Goal: Task Accomplishment & Management: Manage account settings

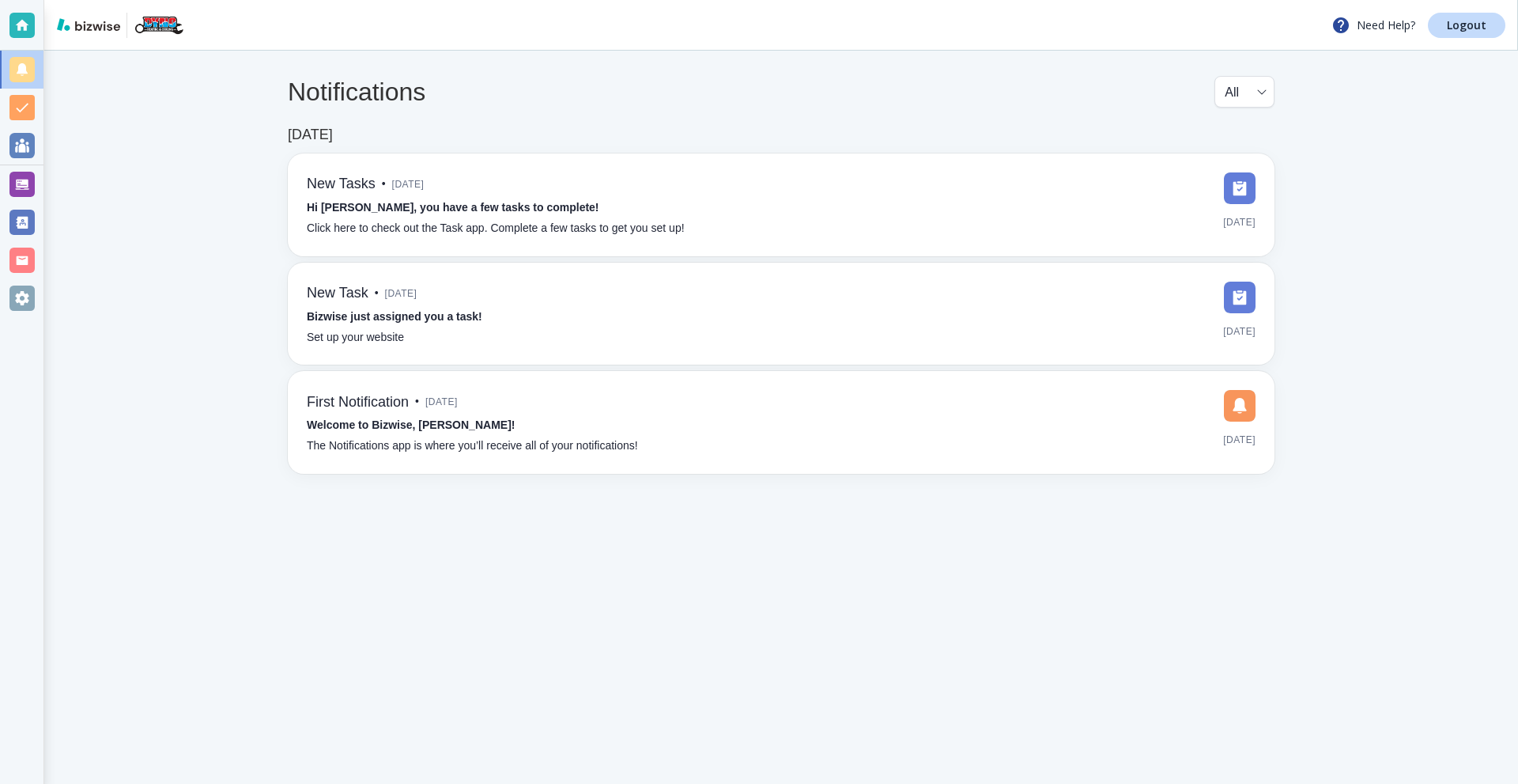
drag, startPoint x: 18, startPoint y: 180, endPoint x: 26, endPoint y: 180, distance: 8.0
click at [18, 180] on div at bounding box center [22, 185] width 25 height 25
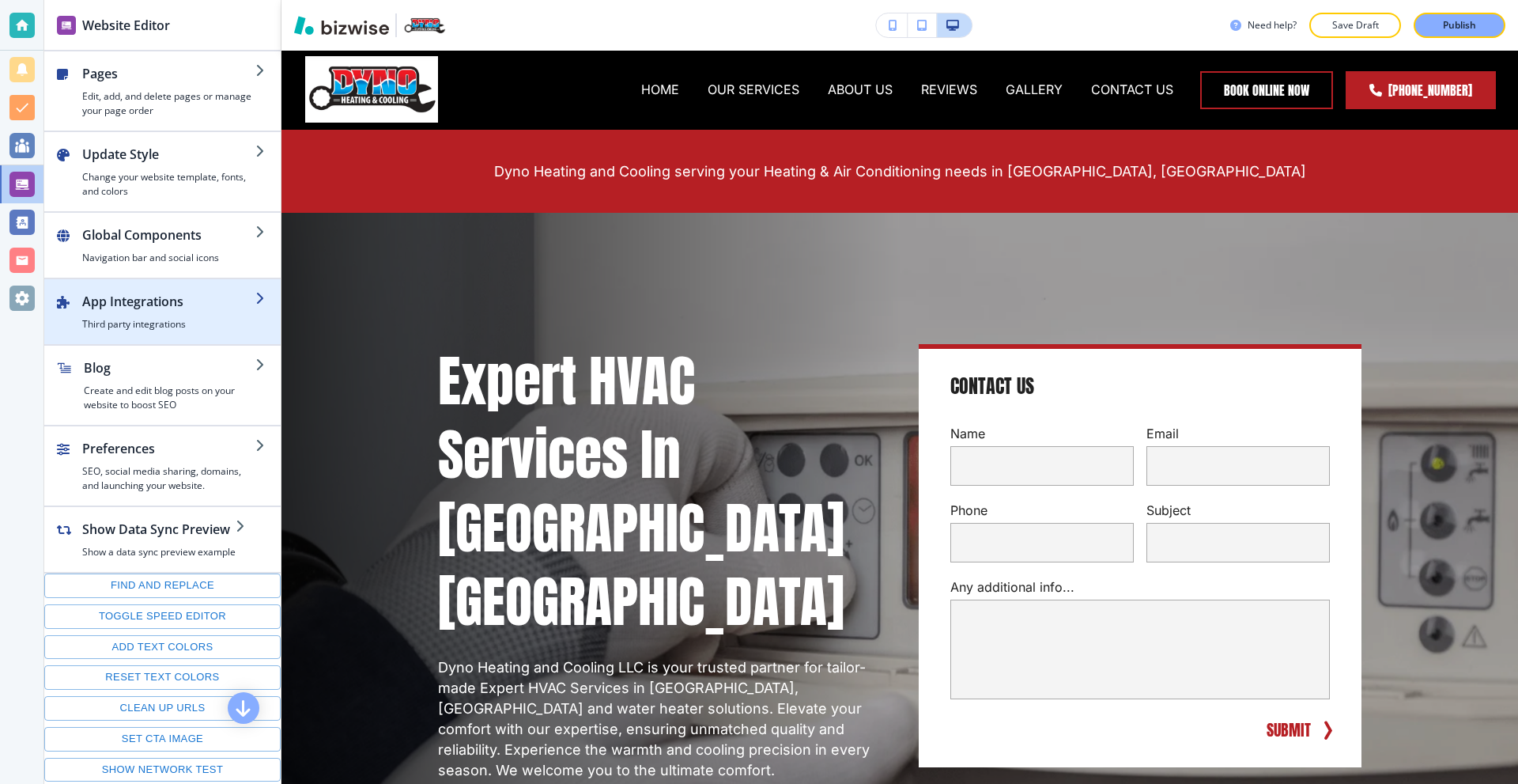
click at [143, 315] on div "button" at bounding box center [168, 314] width 173 height 7
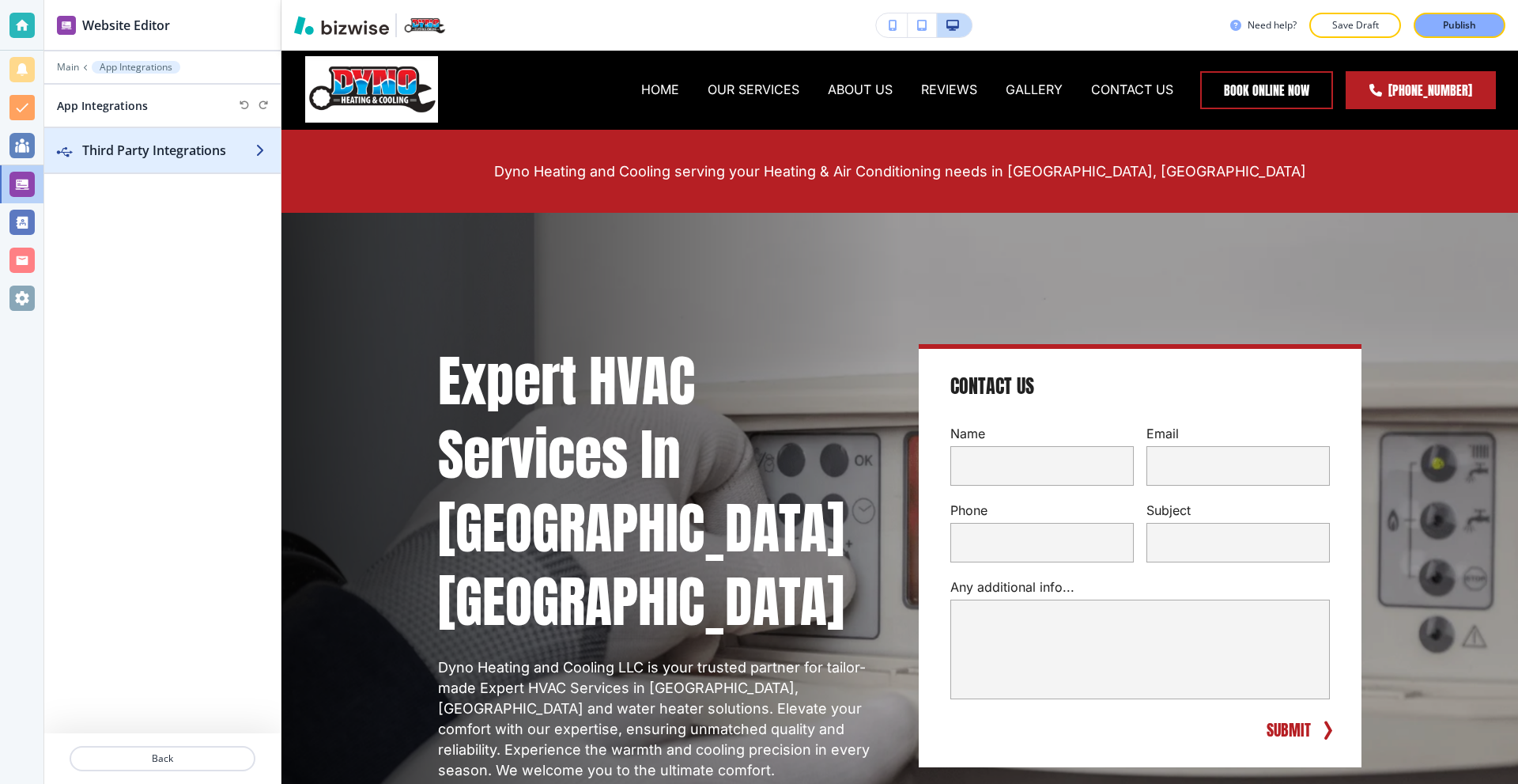
click at [176, 161] on div "button" at bounding box center [162, 165] width 236 height 13
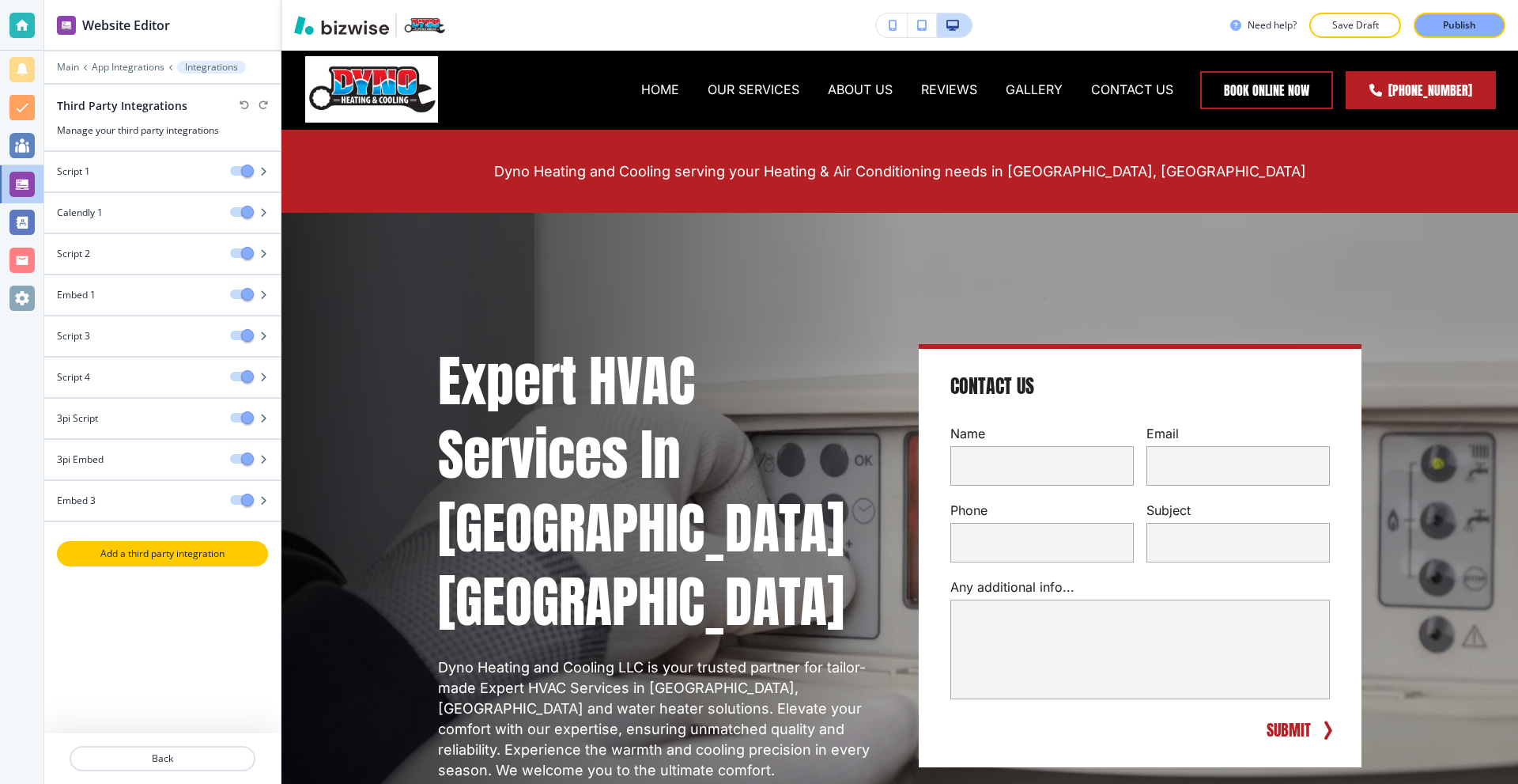
click at [205, 547] on p "Add a third party integration" at bounding box center [162, 553] width 208 height 14
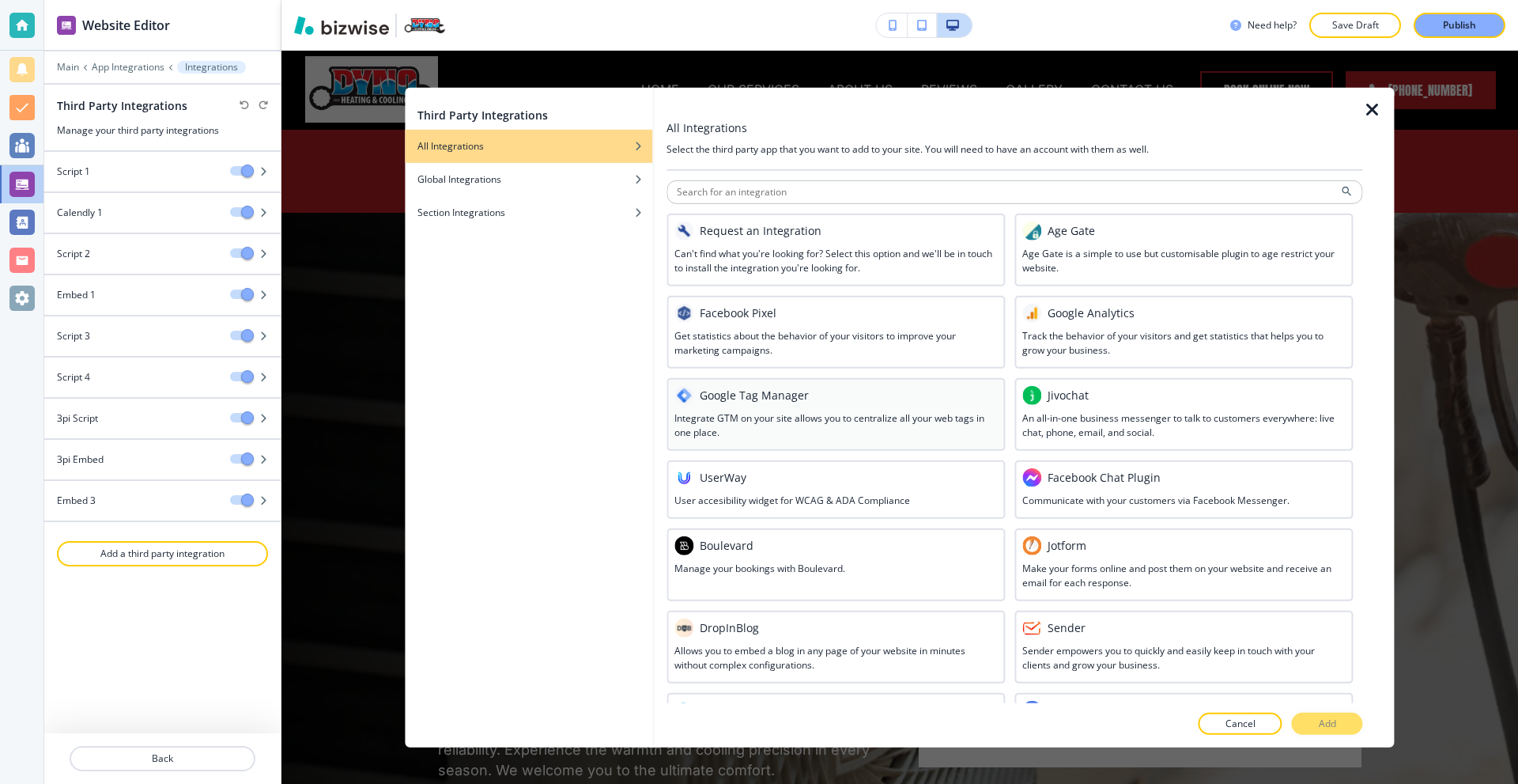
click at [812, 426] on h3 "Integrate GTM on your site allows you to centralize all your web tags in one pl…" at bounding box center [836, 425] width 322 height 28
click at [1310, 728] on button "Add" at bounding box center [1328, 723] width 71 height 23
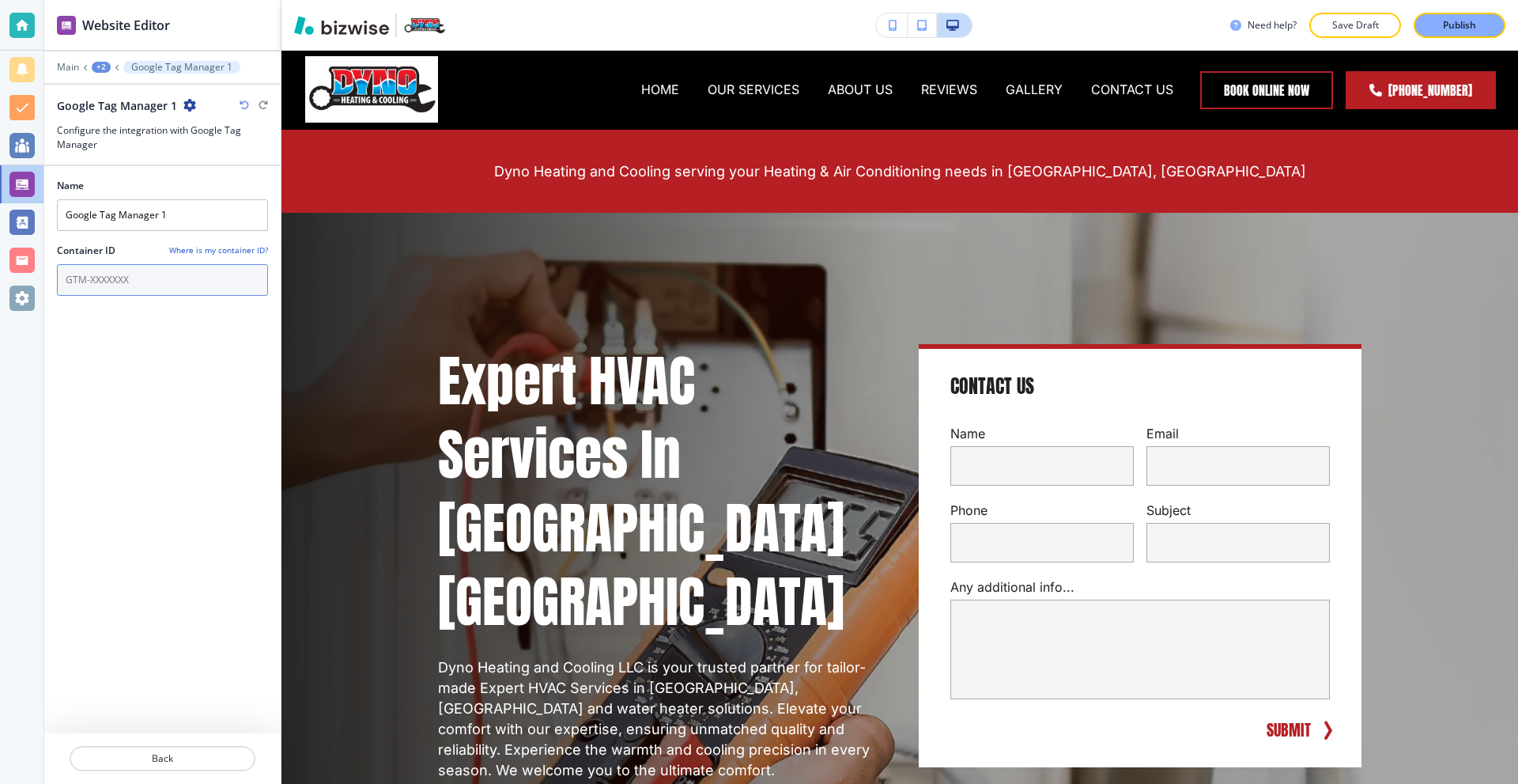
click at [181, 274] on input "text" at bounding box center [162, 280] width 211 height 32
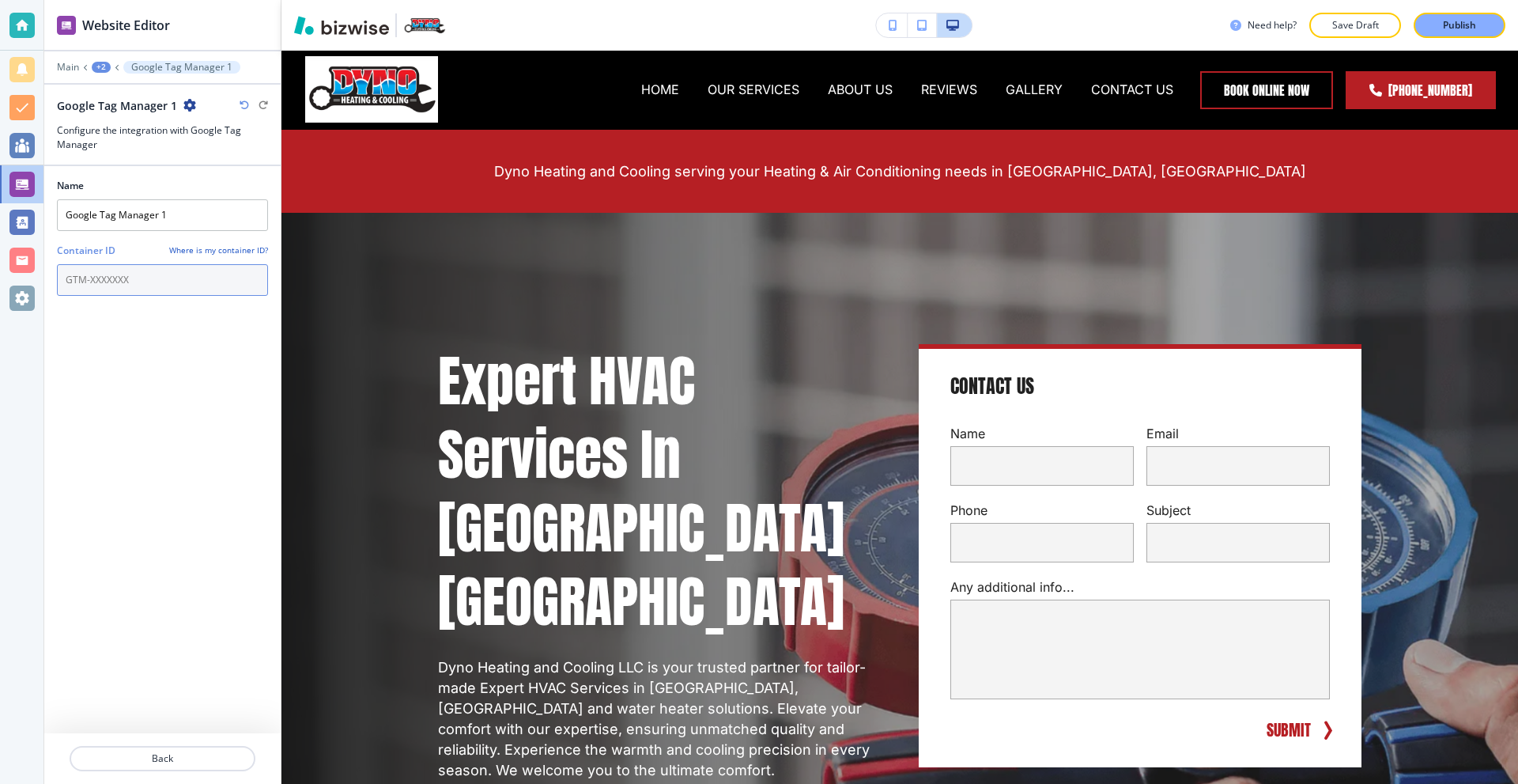
click at [144, 280] on input "text" at bounding box center [162, 280] width 211 height 32
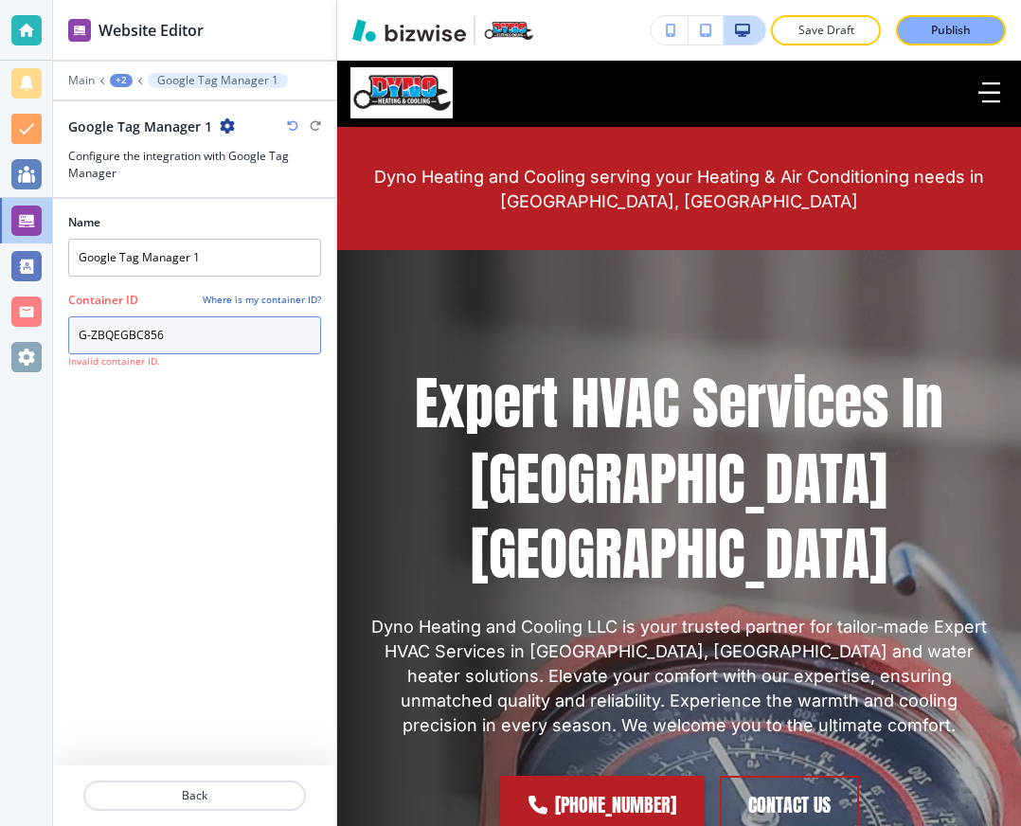
type input "G-ZBQEGBC856"
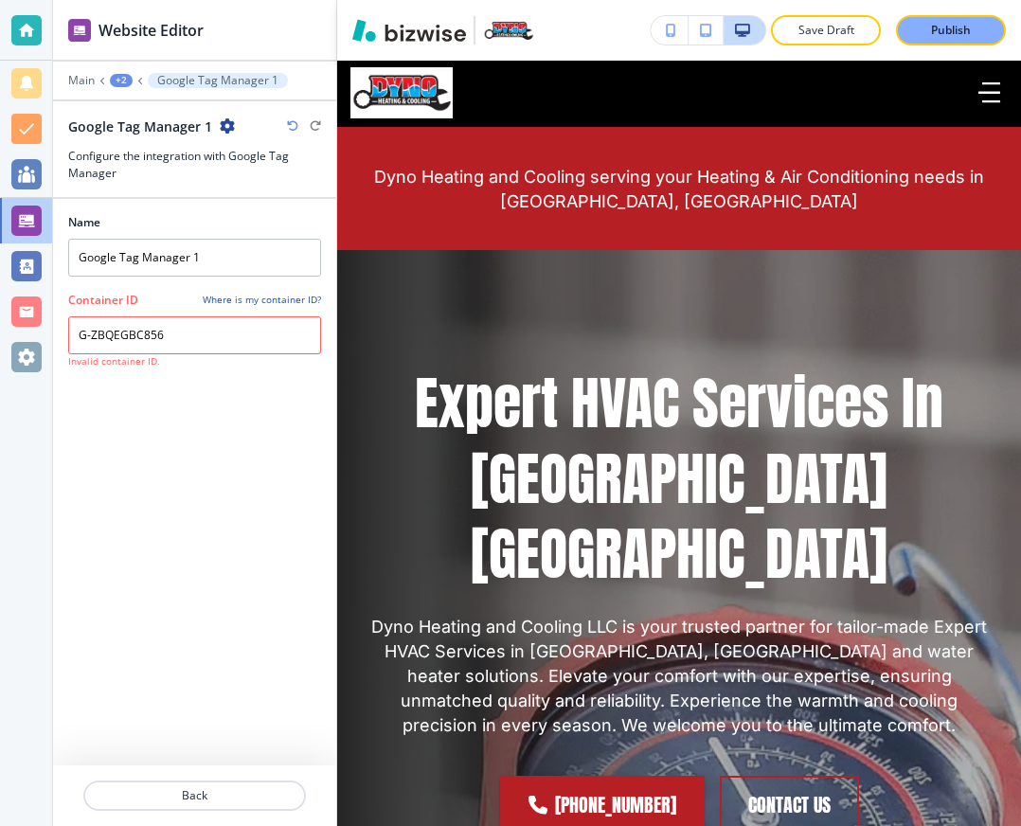
click at [181, 433] on div "Name Google Tag Manager 1 Container ID Where is my container ID? G-ZBQEGBC856 I…" at bounding box center [194, 482] width 253 height 566
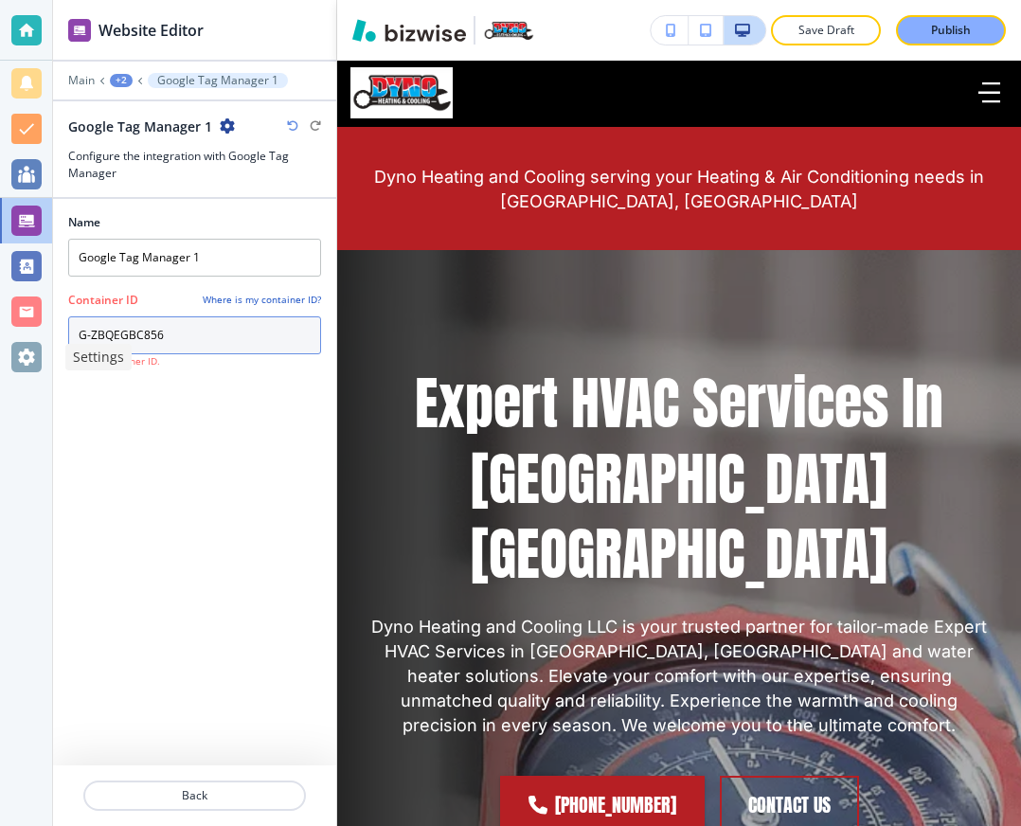
drag, startPoint x: 198, startPoint y: 349, endPoint x: 13, endPoint y: 342, distance: 184.8
click at [13, 342] on div "Website Editor Main +2 Google Tag Manager 1 Google Tag Manager 1 Configure the …" at bounding box center [510, 413] width 1021 height 826
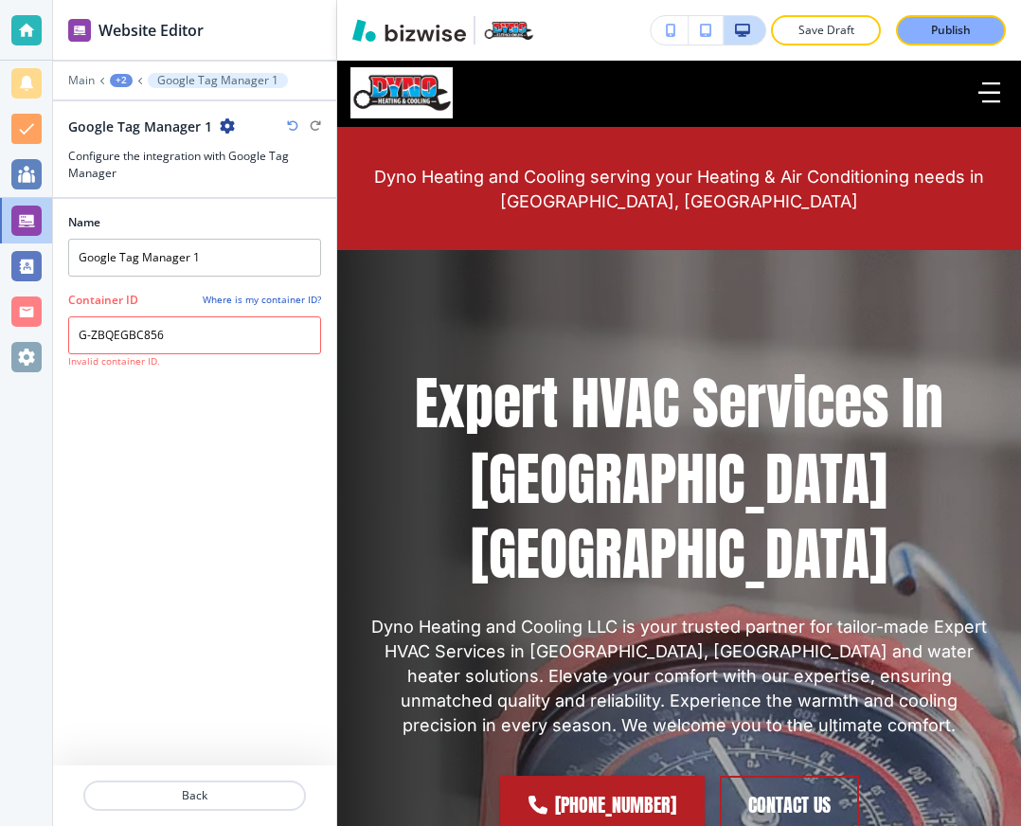
click at [210, 426] on div "Name Google Tag Manager 1 Container ID Where is my container ID? G-ZBQEGBC856 I…" at bounding box center [194, 482] width 253 height 566
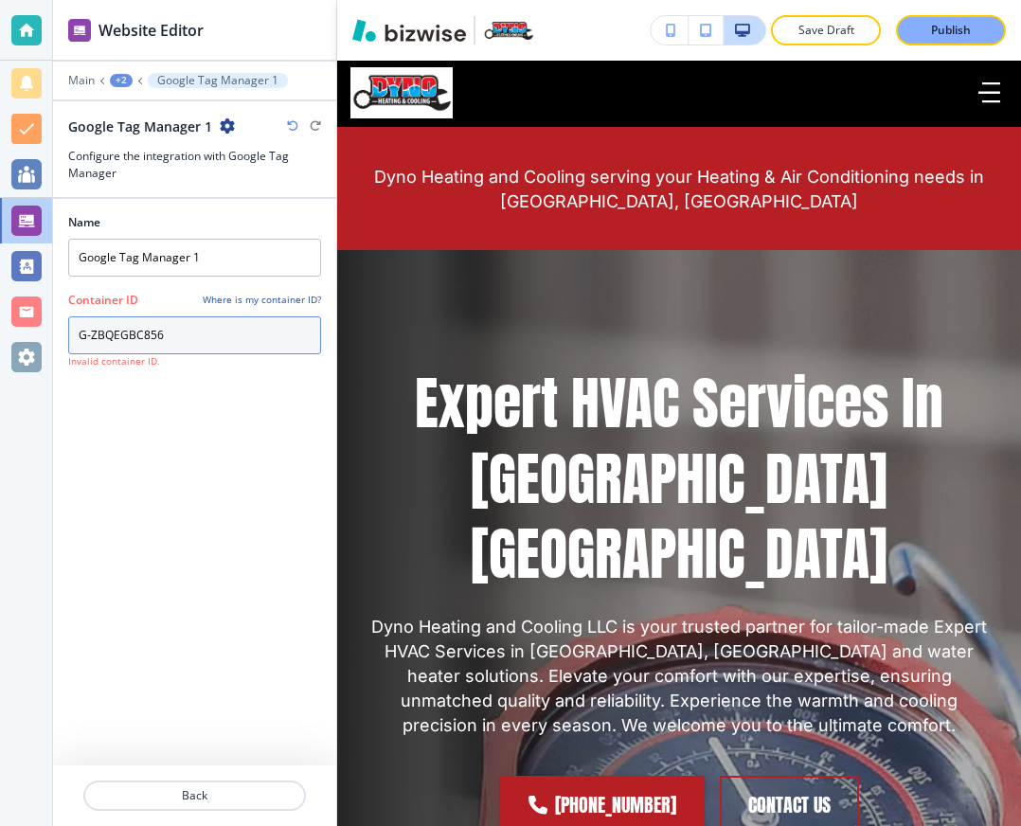
drag, startPoint x: 161, startPoint y: 336, endPoint x: 24, endPoint y: 341, distance: 137.4
click at [24, 341] on div "Website Editor Main +2 Google Tag Manager 1 Google Tag Manager 1 Configure the …" at bounding box center [510, 413] width 1021 height 826
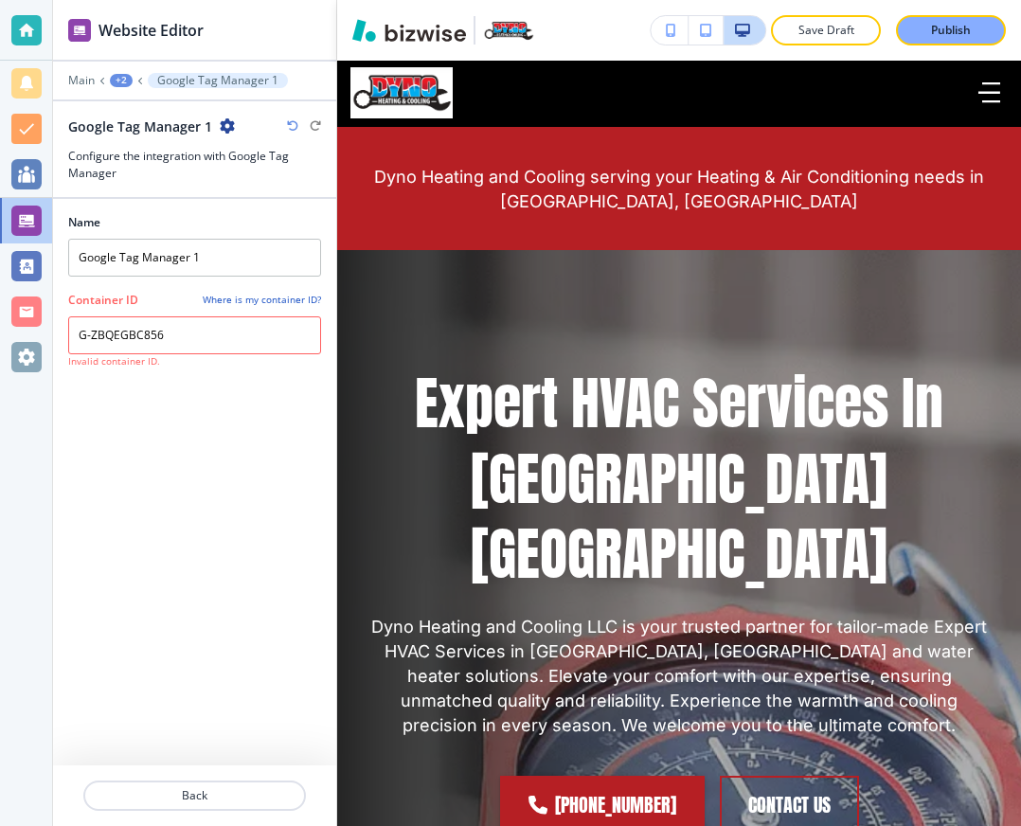
click at [133, 452] on div "Name Google Tag Manager 1 Container ID Where is my container ID? G-ZBQEGBC856 I…" at bounding box center [194, 482] width 253 height 566
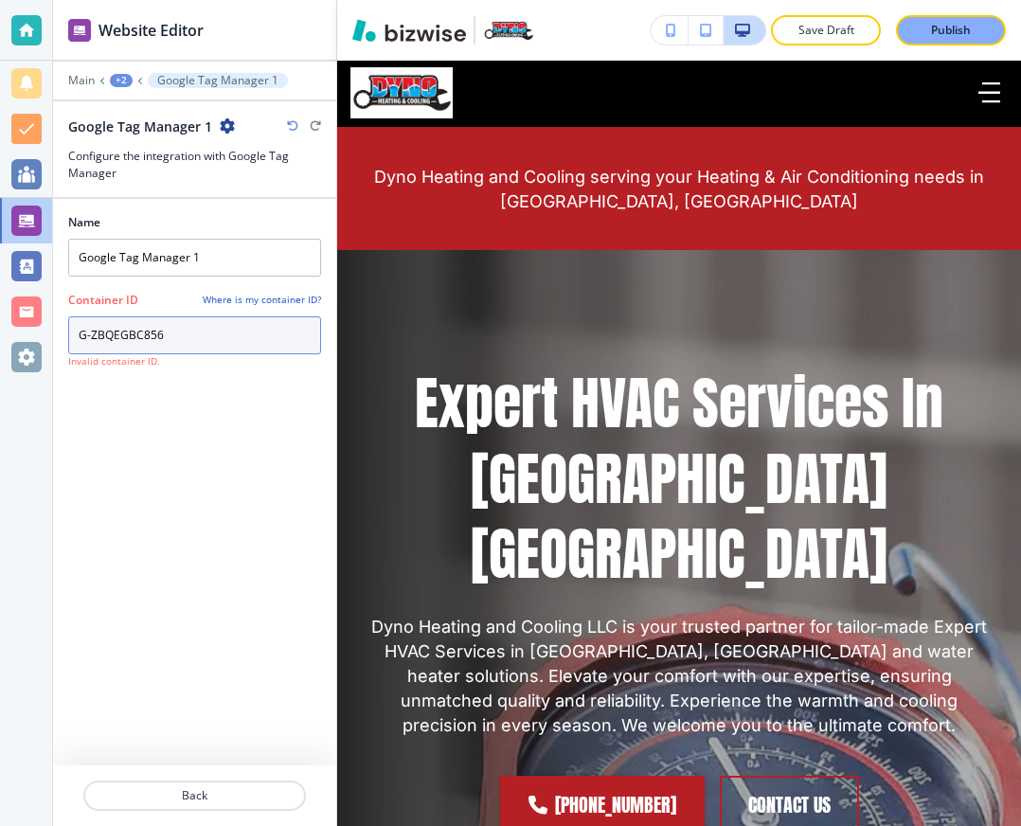
click at [184, 331] on input "G-ZBQEGBC856" at bounding box center [194, 335] width 253 height 38
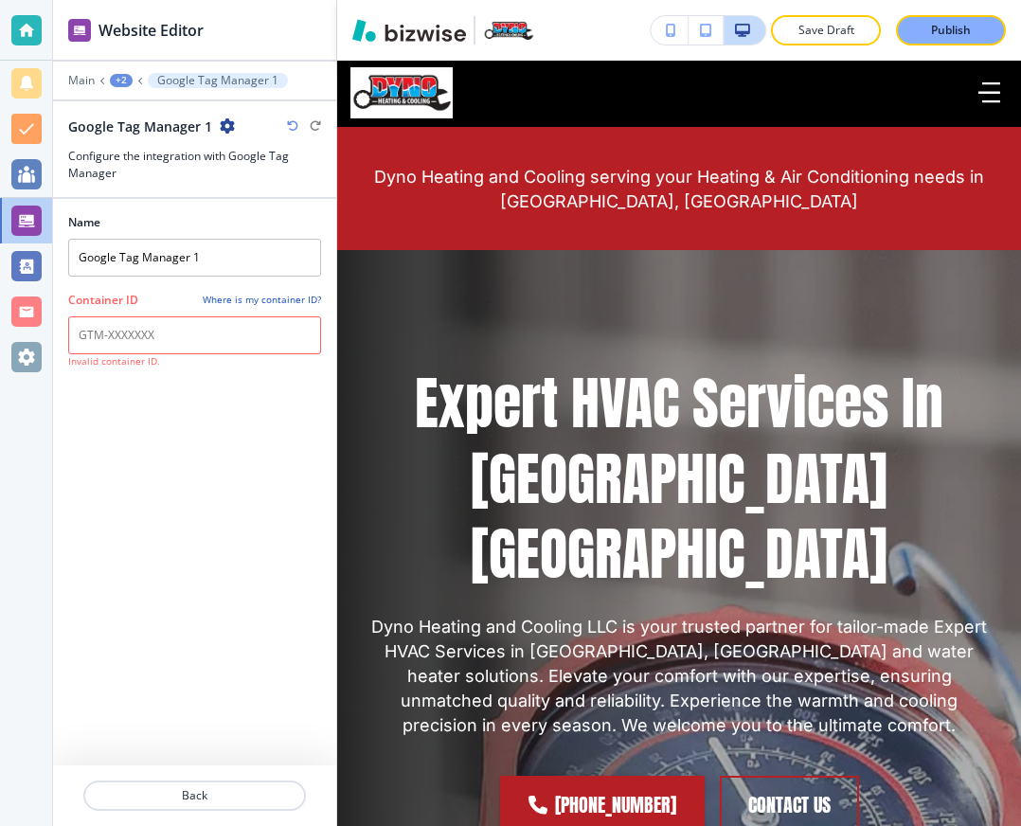
click at [165, 433] on div "Name Google Tag Manager 1 Container ID Where is my container ID? Invalid contai…" at bounding box center [194, 482] width 253 height 566
click at [231, 120] on icon "button" at bounding box center [227, 125] width 15 height 15
click at [251, 185] on p "Delete Google Tag Manager 1" at bounding box center [278, 192] width 97 height 17
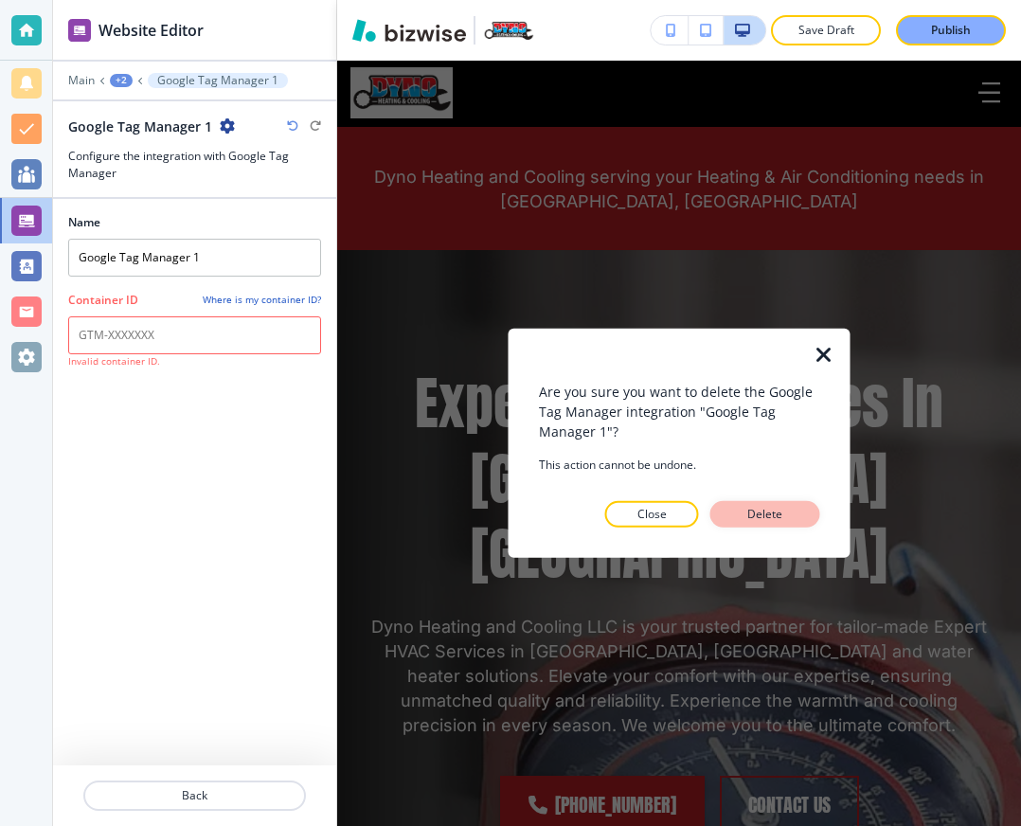
click at [735, 514] on button "Delete" at bounding box center [765, 514] width 110 height 27
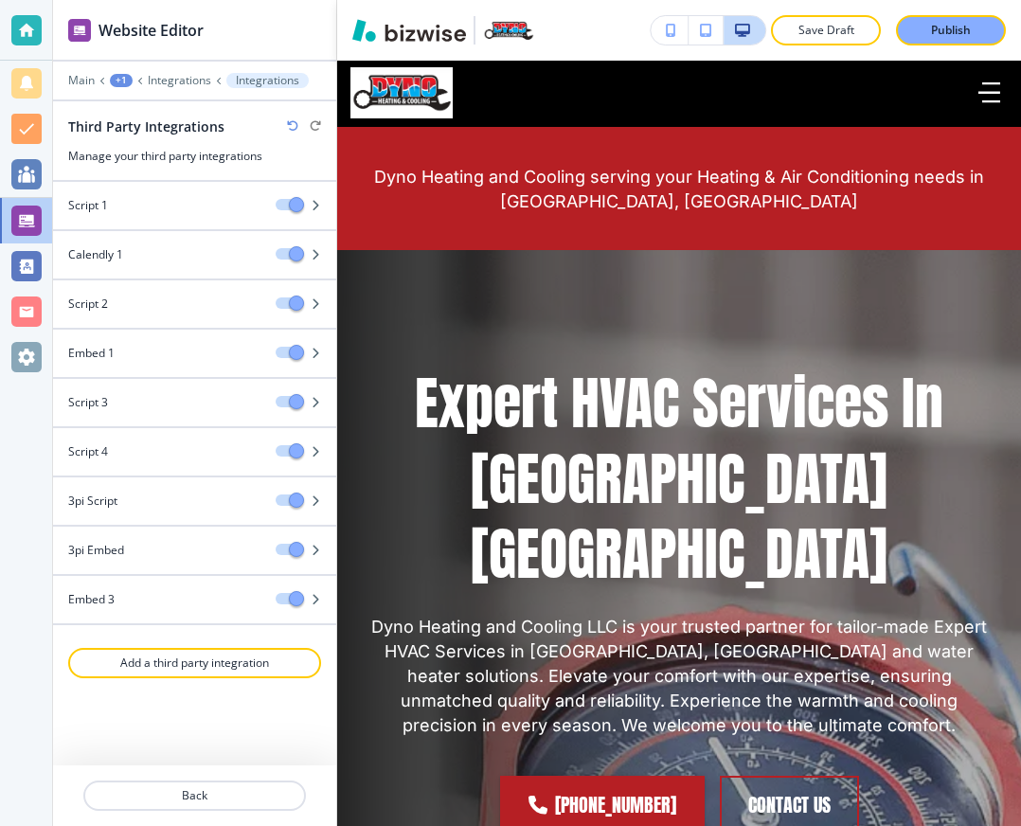
click at [982, 0] on div at bounding box center [510, 0] width 1021 height 0
click at [207, 662] on p "Add a third party integration" at bounding box center [194, 662] width 249 height 17
click at [210, 666] on p "Add a third party integration" at bounding box center [194, 662] width 249 height 17
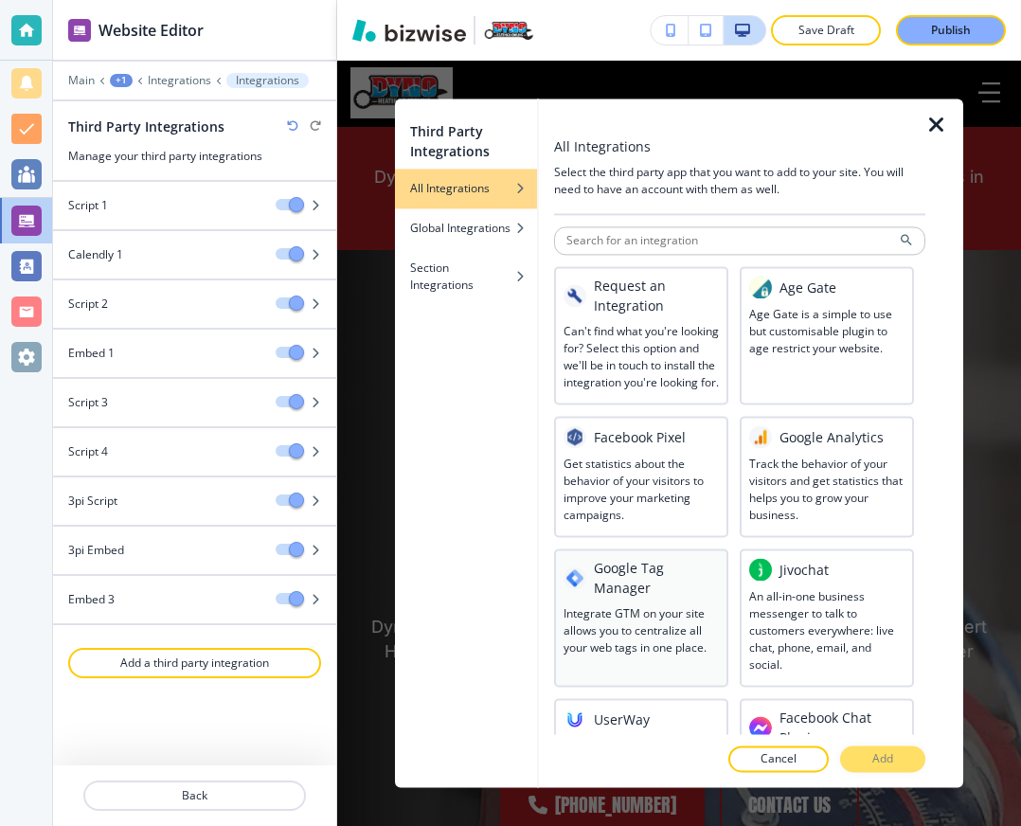
click at [669, 598] on h3 "Google Tag Manager" at bounding box center [656, 578] width 125 height 40
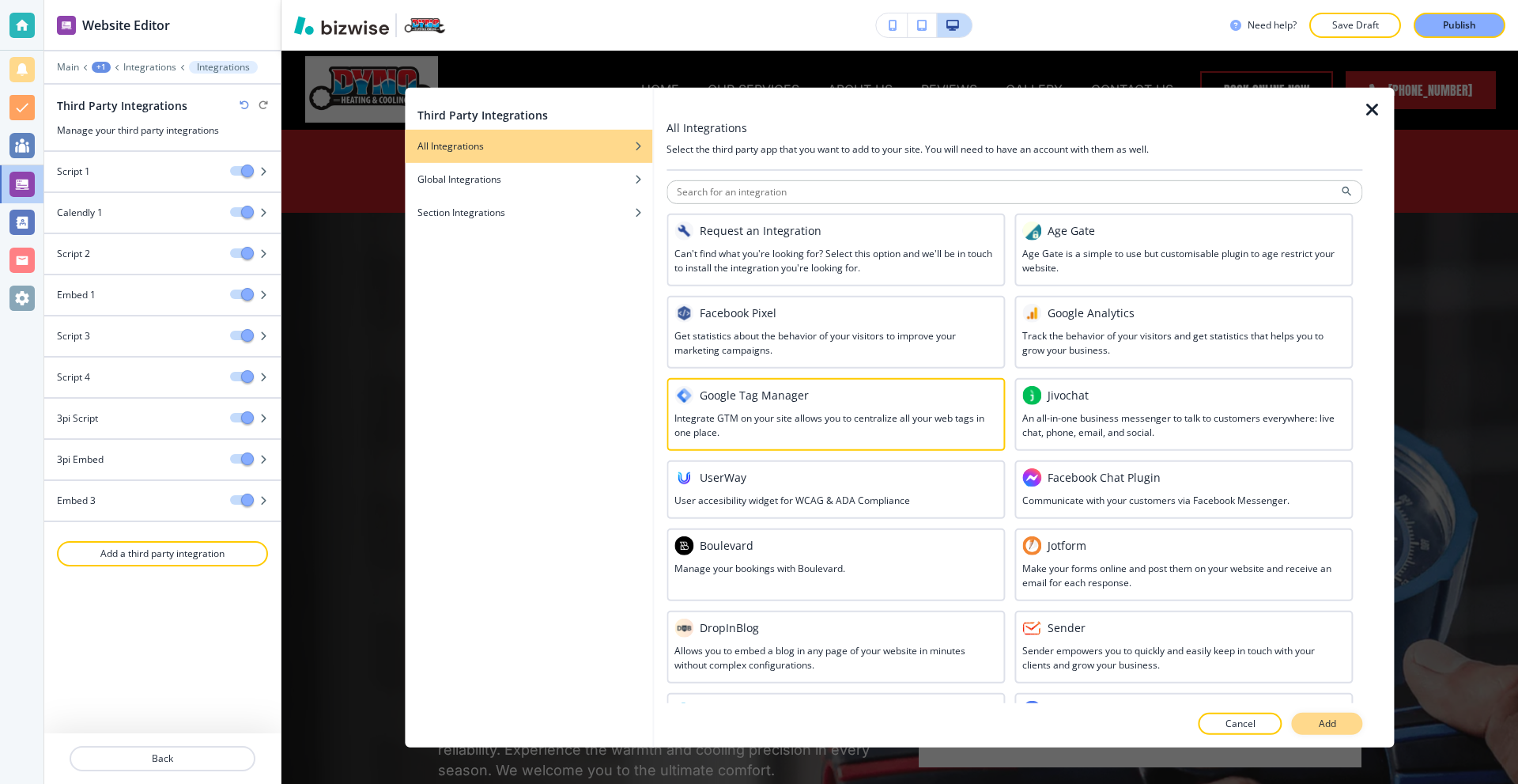
click at [1314, 729] on button "Add" at bounding box center [1328, 723] width 71 height 23
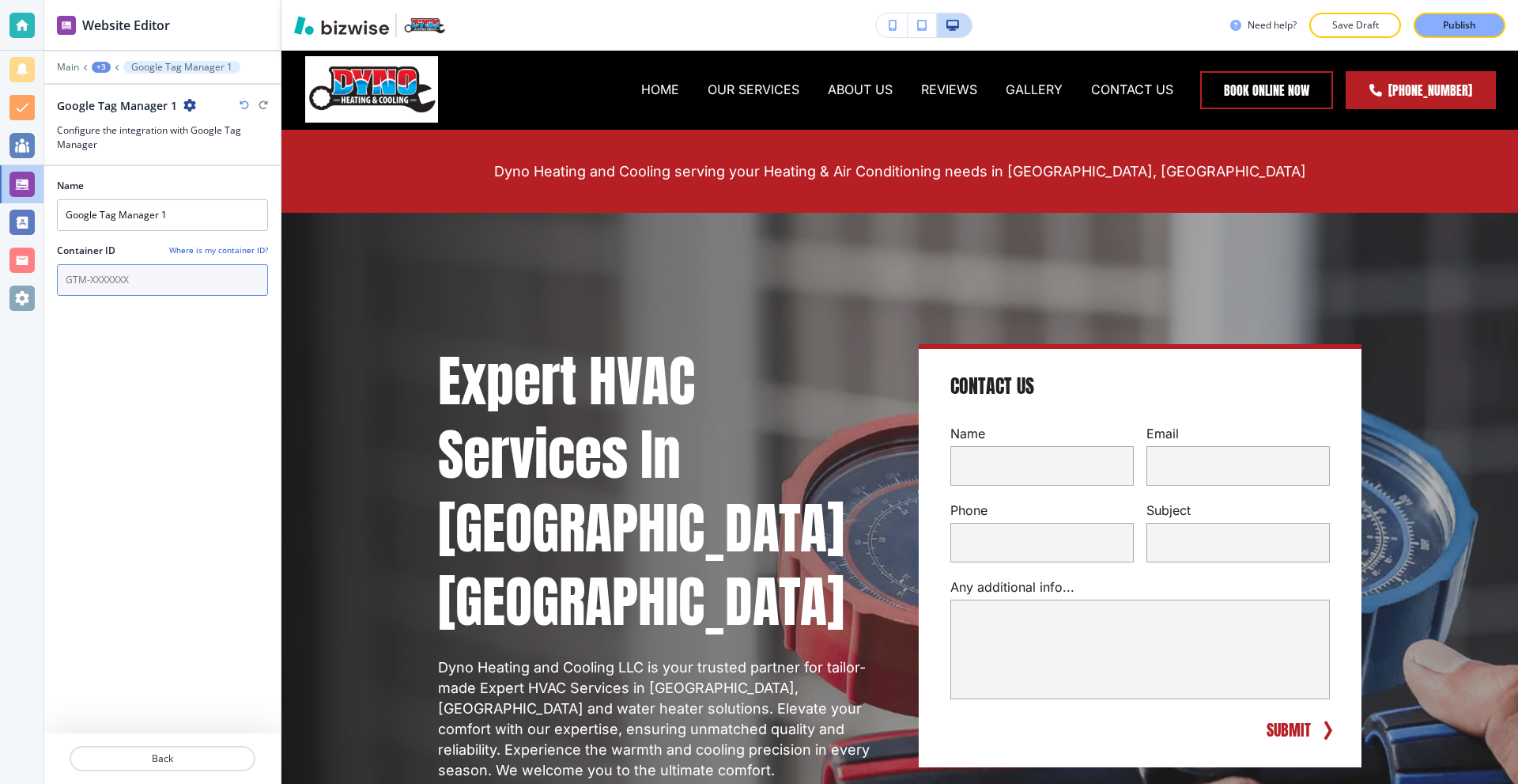
click at [142, 286] on input "text" at bounding box center [162, 280] width 211 height 32
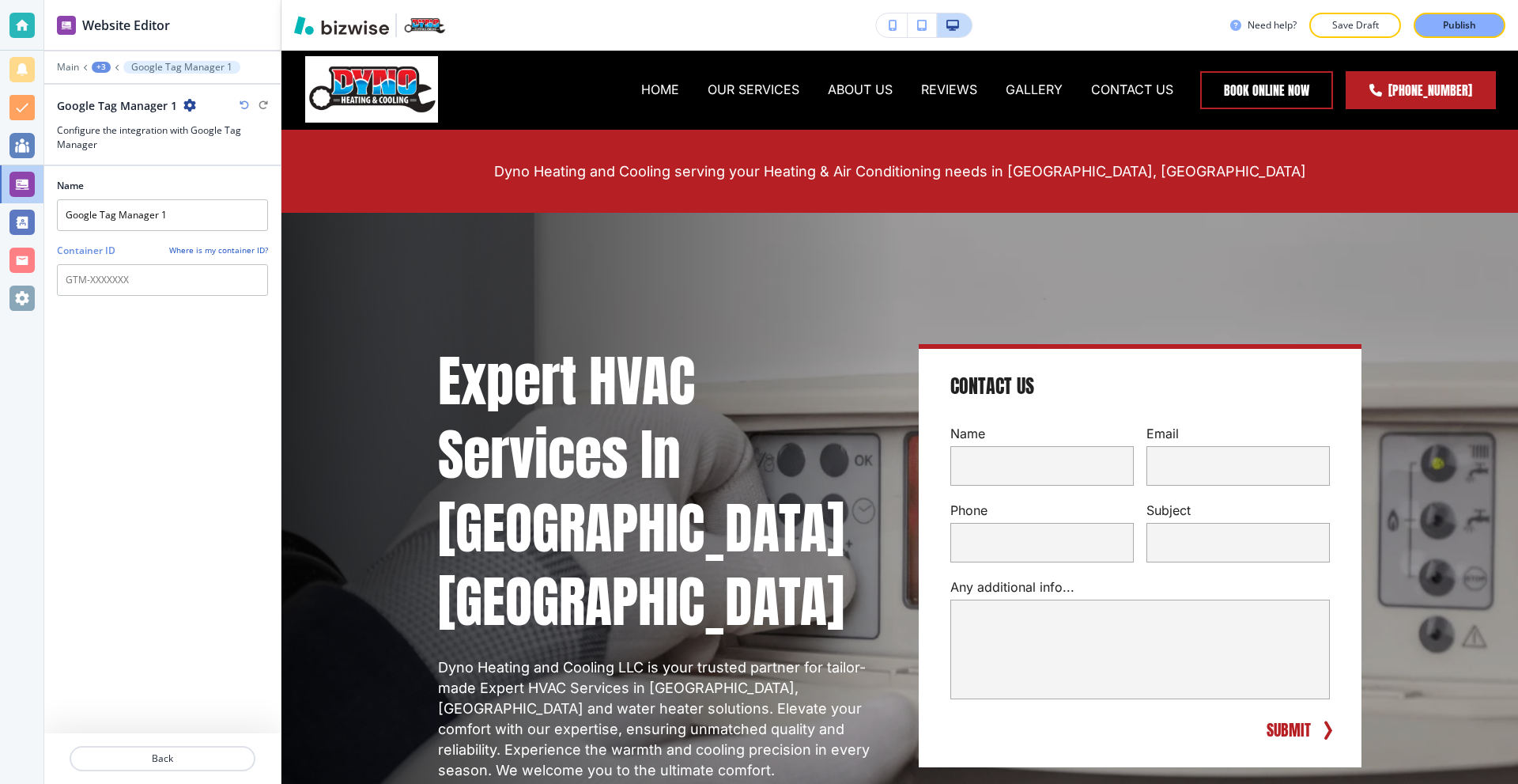
click at [190, 341] on div "Name Google Tag Manager 1 Container ID Where is my container ID?" at bounding box center [162, 449] width 211 height 567
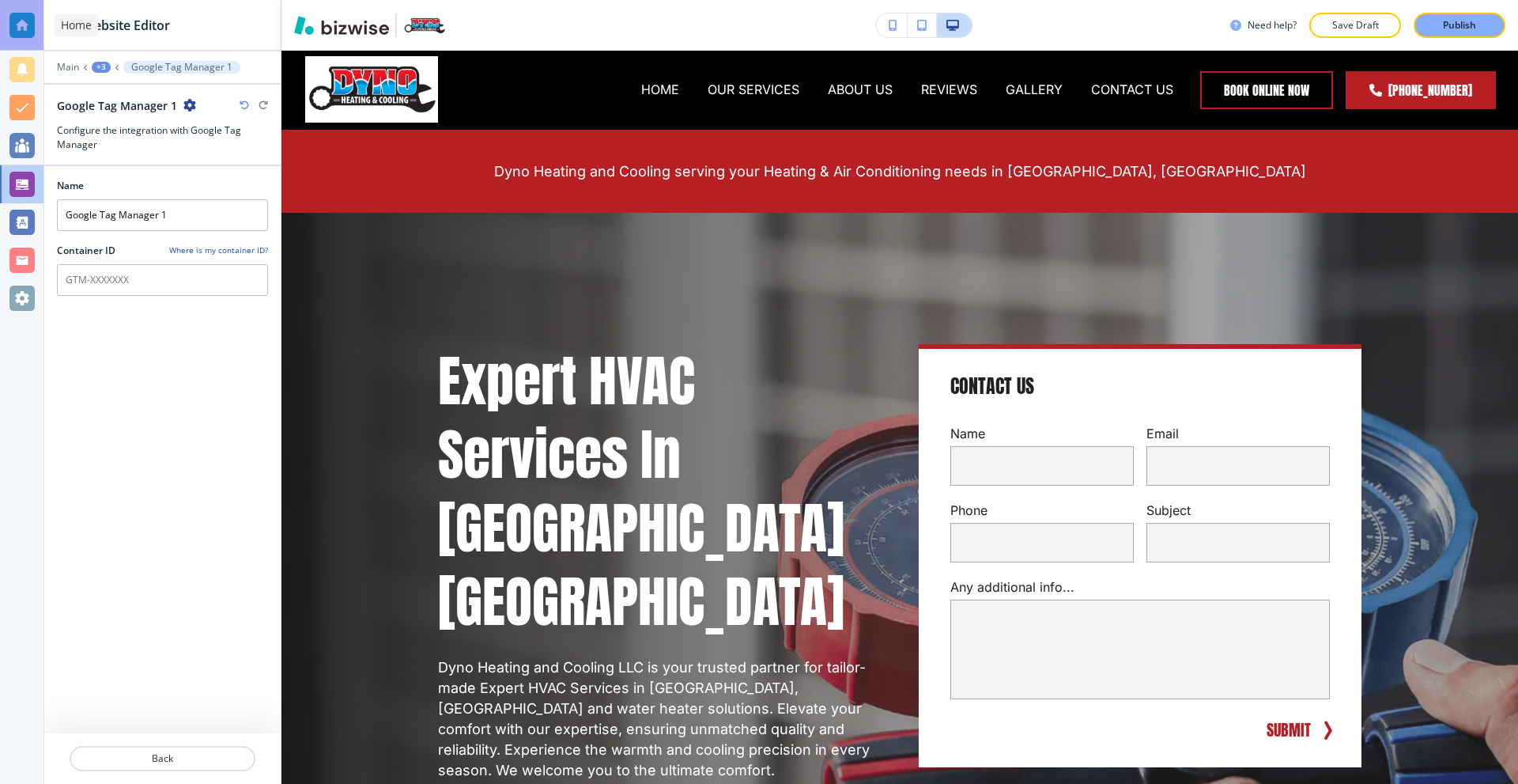
click at [28, 26] on div at bounding box center [22, 25] width 25 height 25
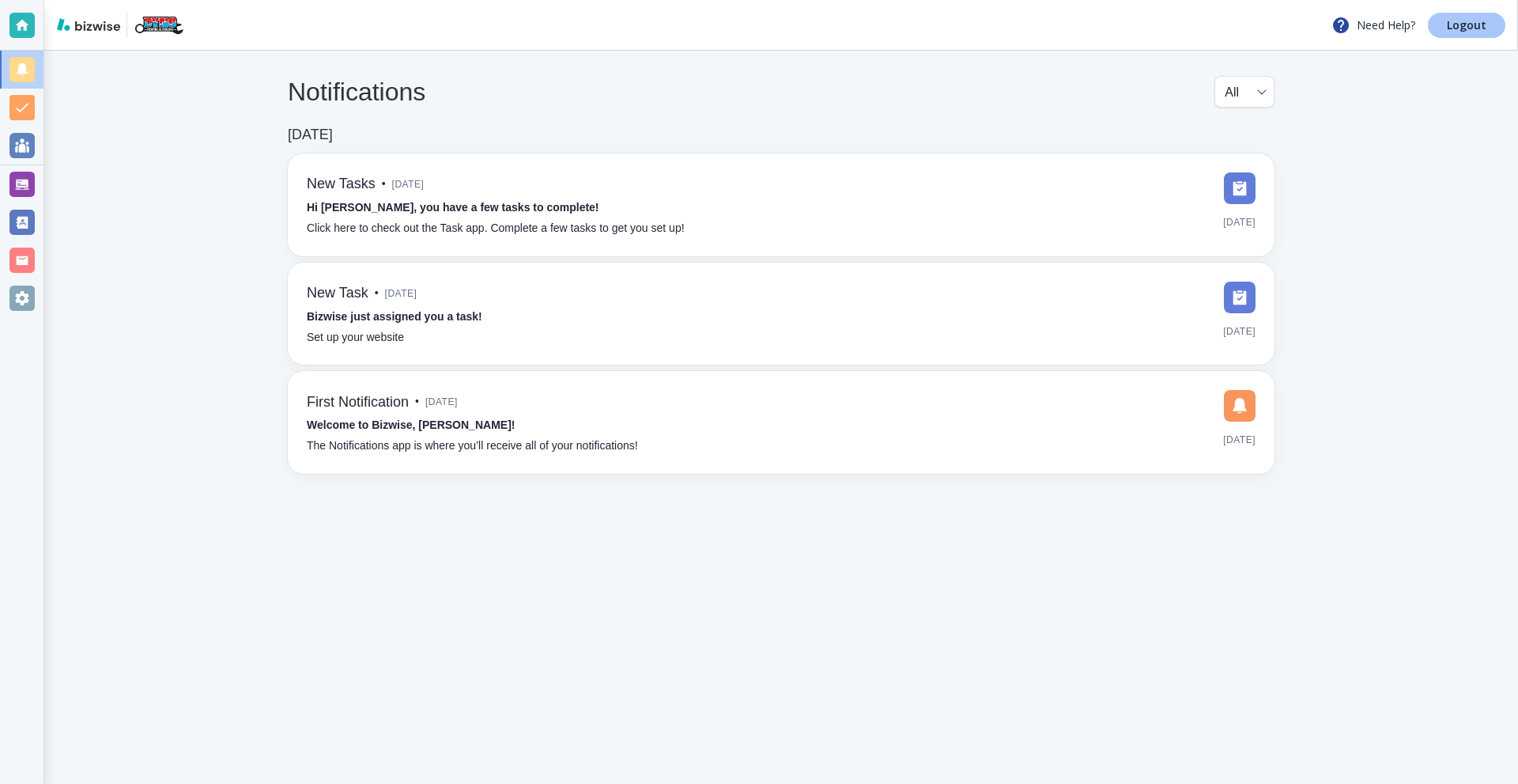
click at [1434, 23] on link "Logout" at bounding box center [1466, 25] width 78 height 25
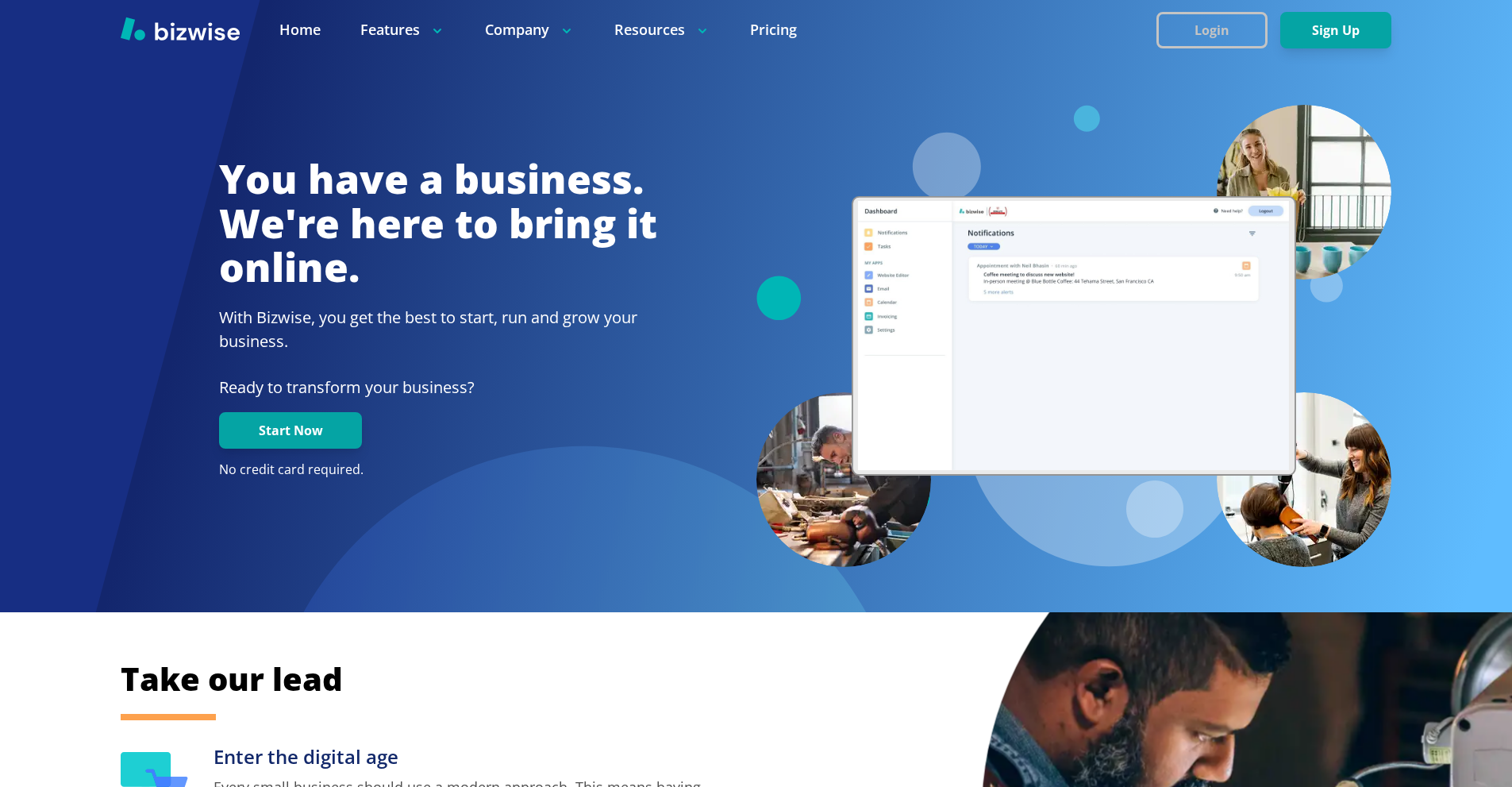
click at [1208, 27] on button "Login" at bounding box center [1212, 30] width 111 height 37
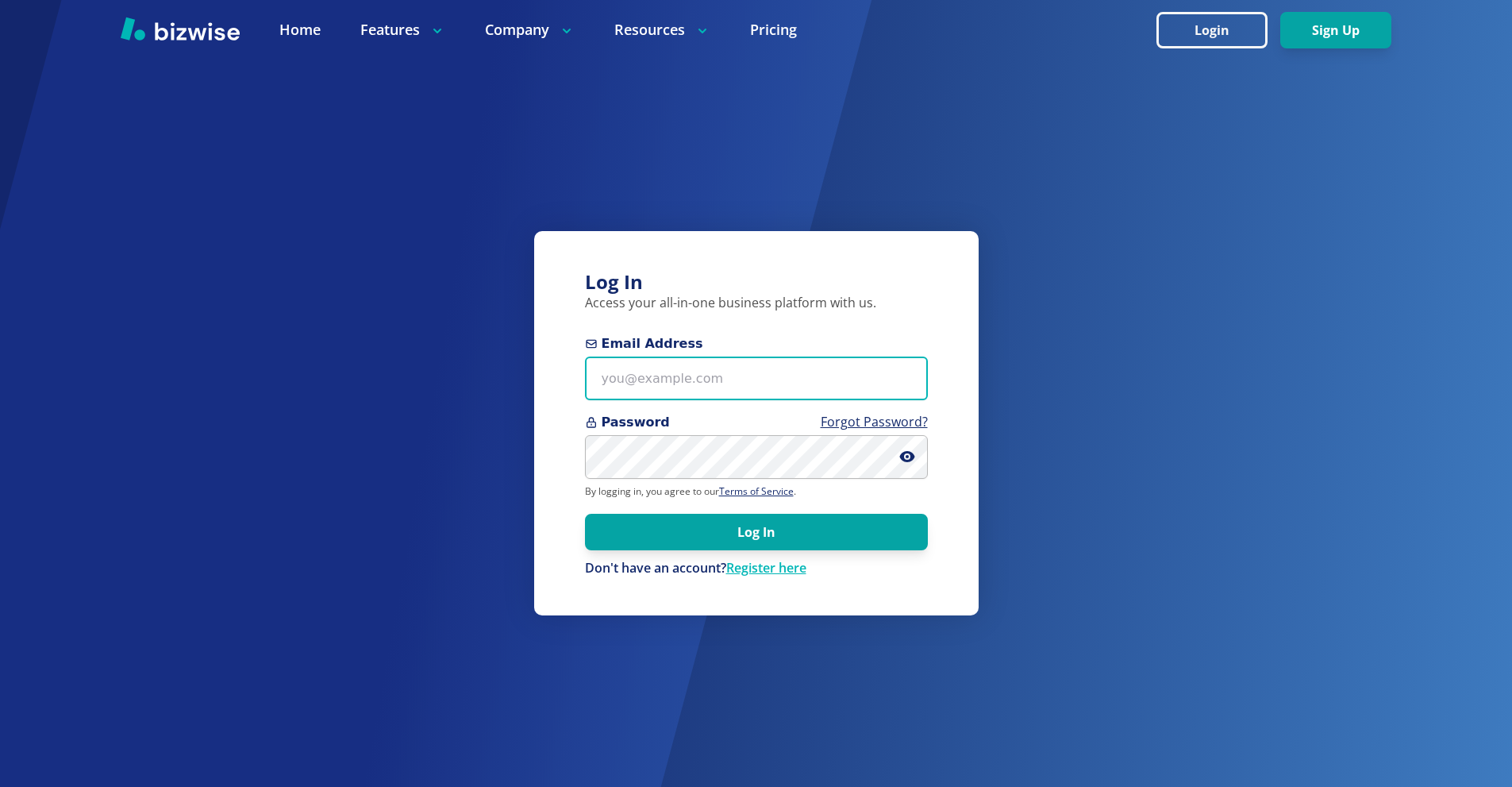
click at [723, 365] on input "Email Address" at bounding box center [756, 378] width 343 height 44
paste input "thomascarterone@gmail.com"
type input "thomascarterone@gmail.com"
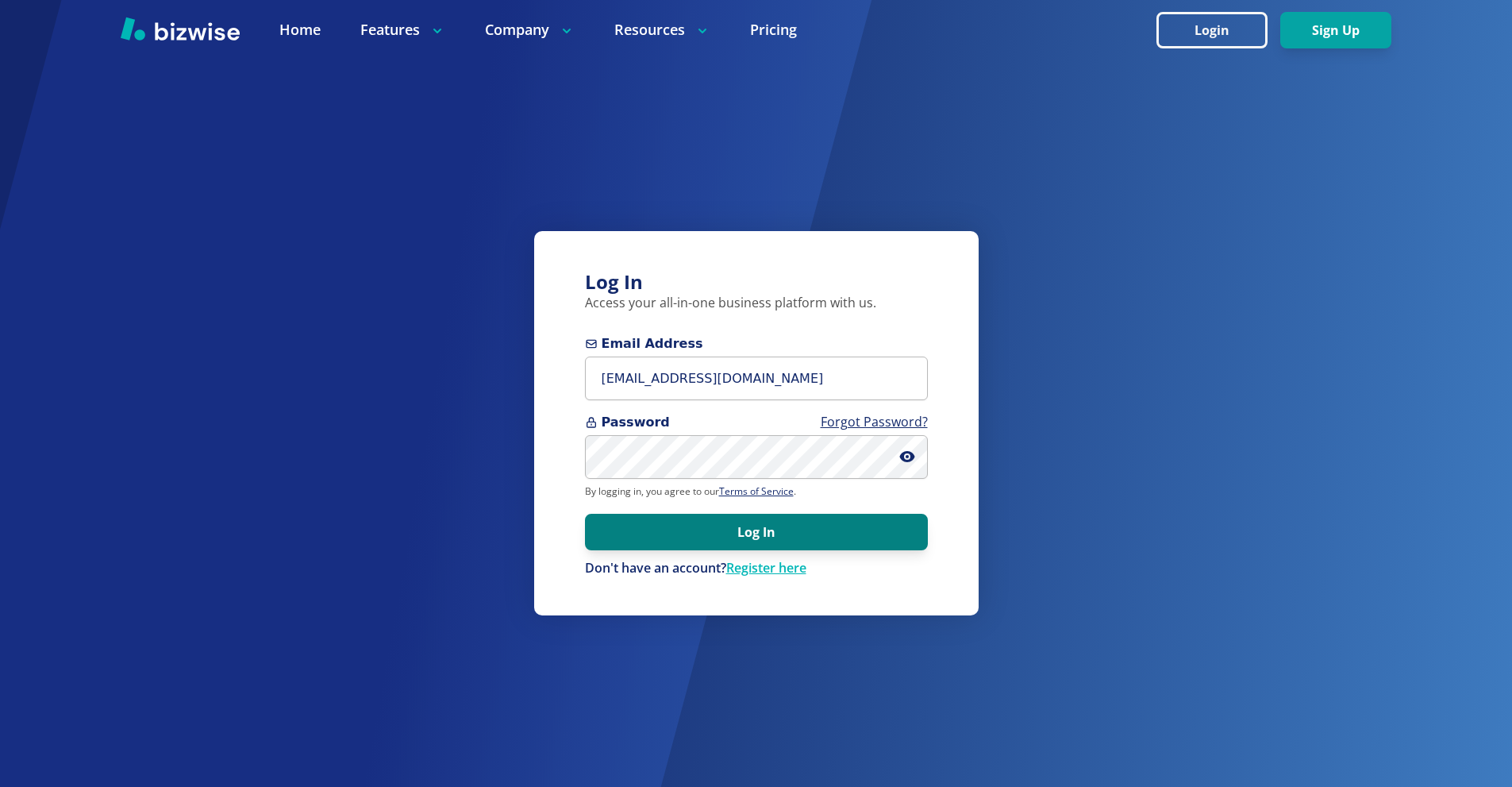
click at [749, 524] on button "Log In" at bounding box center [756, 532] width 343 height 37
